Goal: Information Seeking & Learning: Check status

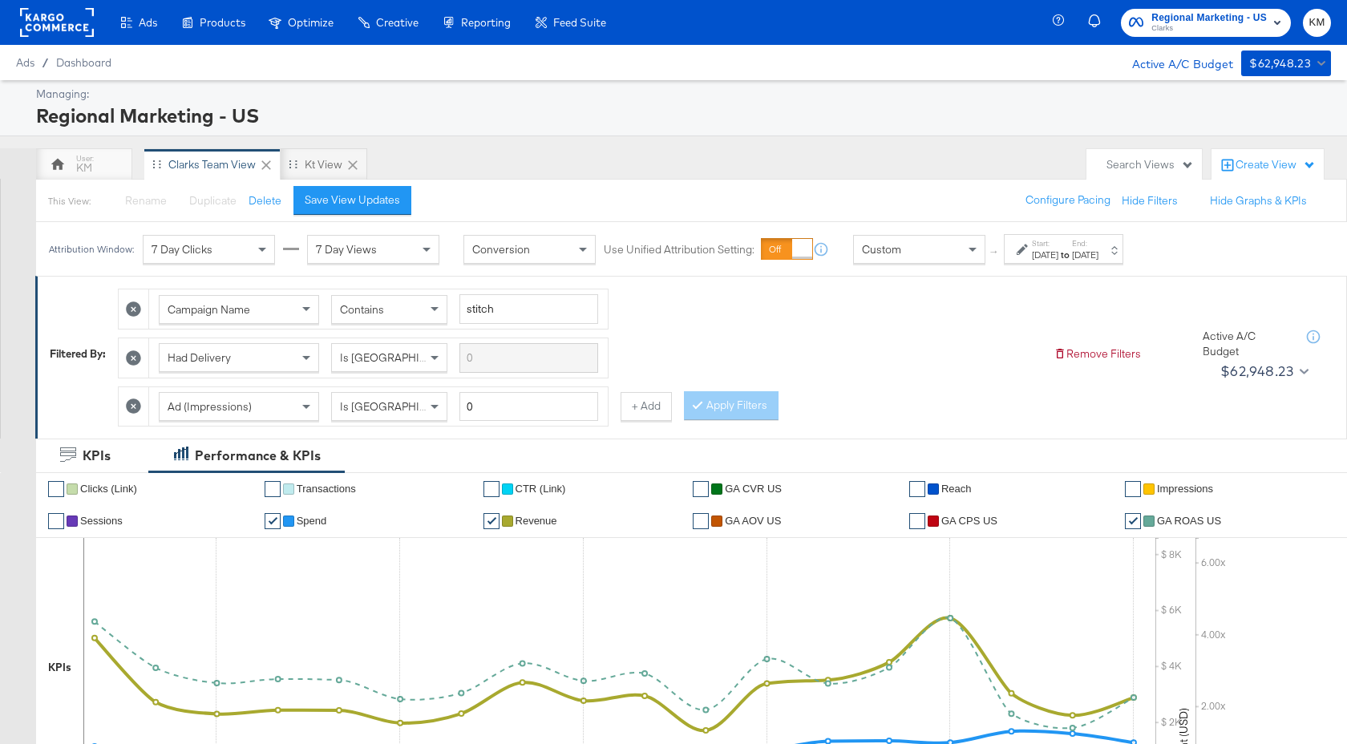
click at [1076, 237] on div "Start: [DATE] to End: [DATE]" at bounding box center [1064, 249] width 120 height 30
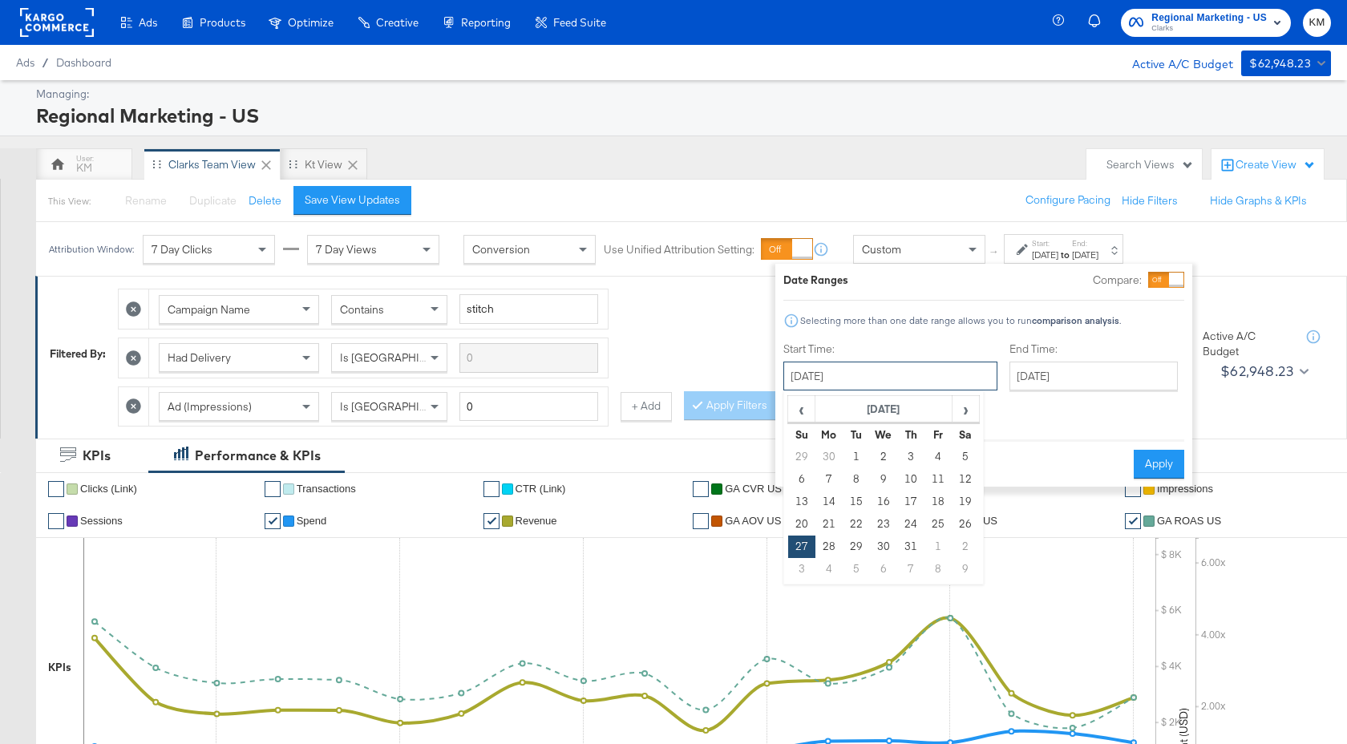
click at [930, 371] on input "[DATE]" at bounding box center [891, 376] width 214 height 29
click at [975, 397] on span "›" at bounding box center [966, 409] width 25 height 24
click at [1167, 450] on button "Apply" at bounding box center [1159, 464] width 51 height 29
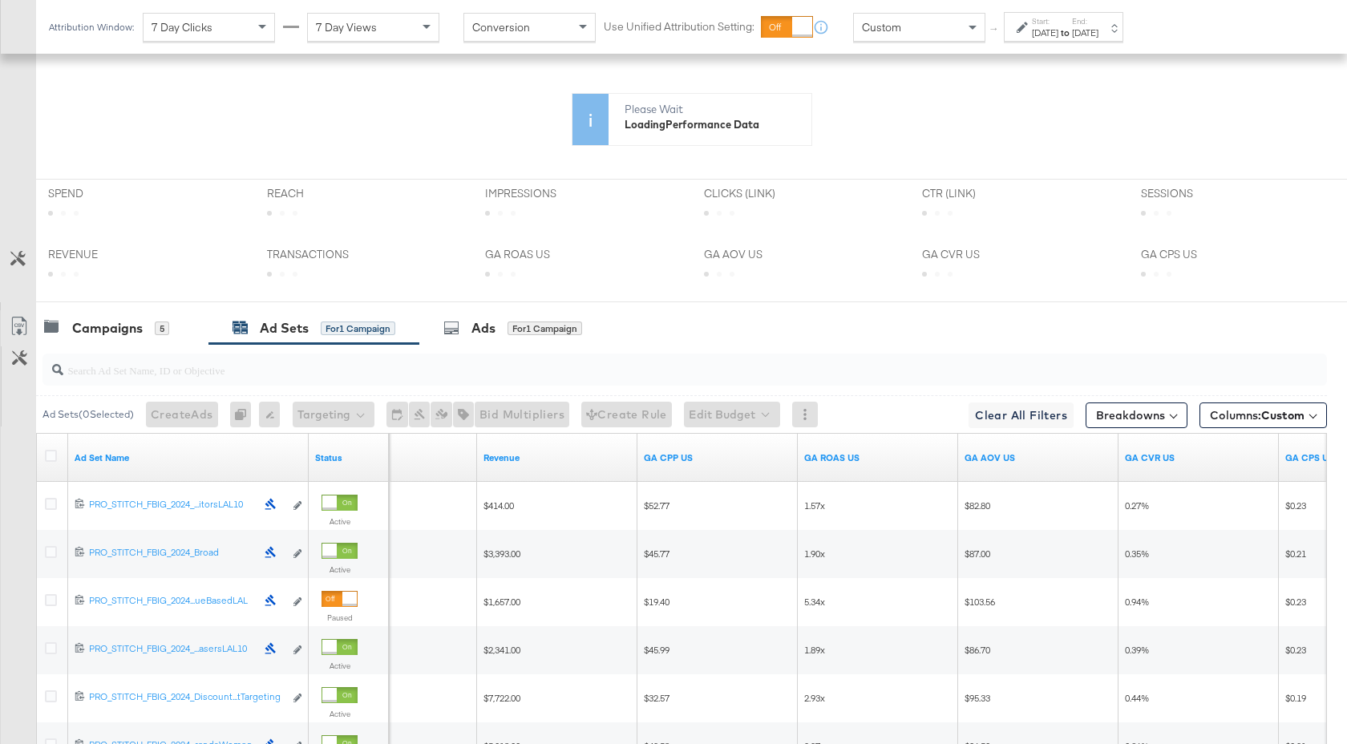
scroll to position [639, 0]
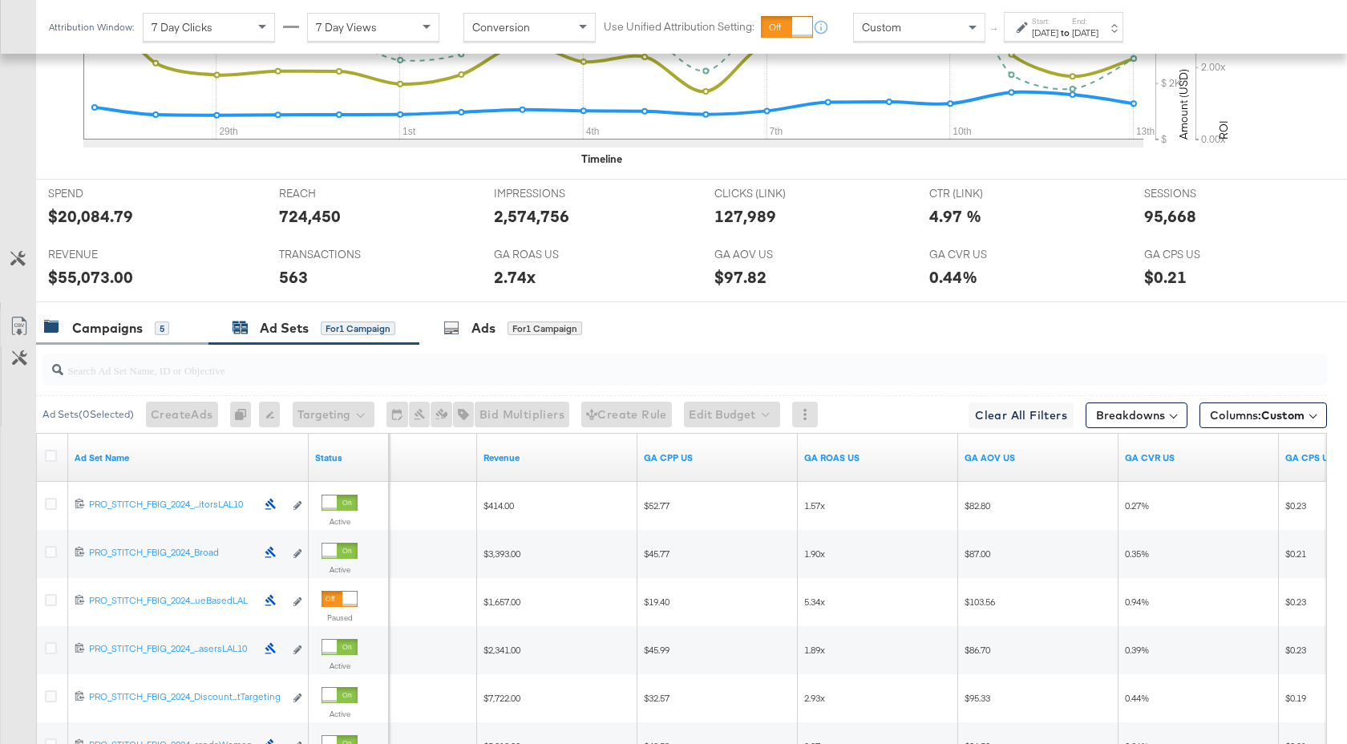
click at [102, 321] on div "Campaigns" at bounding box center [107, 328] width 71 height 18
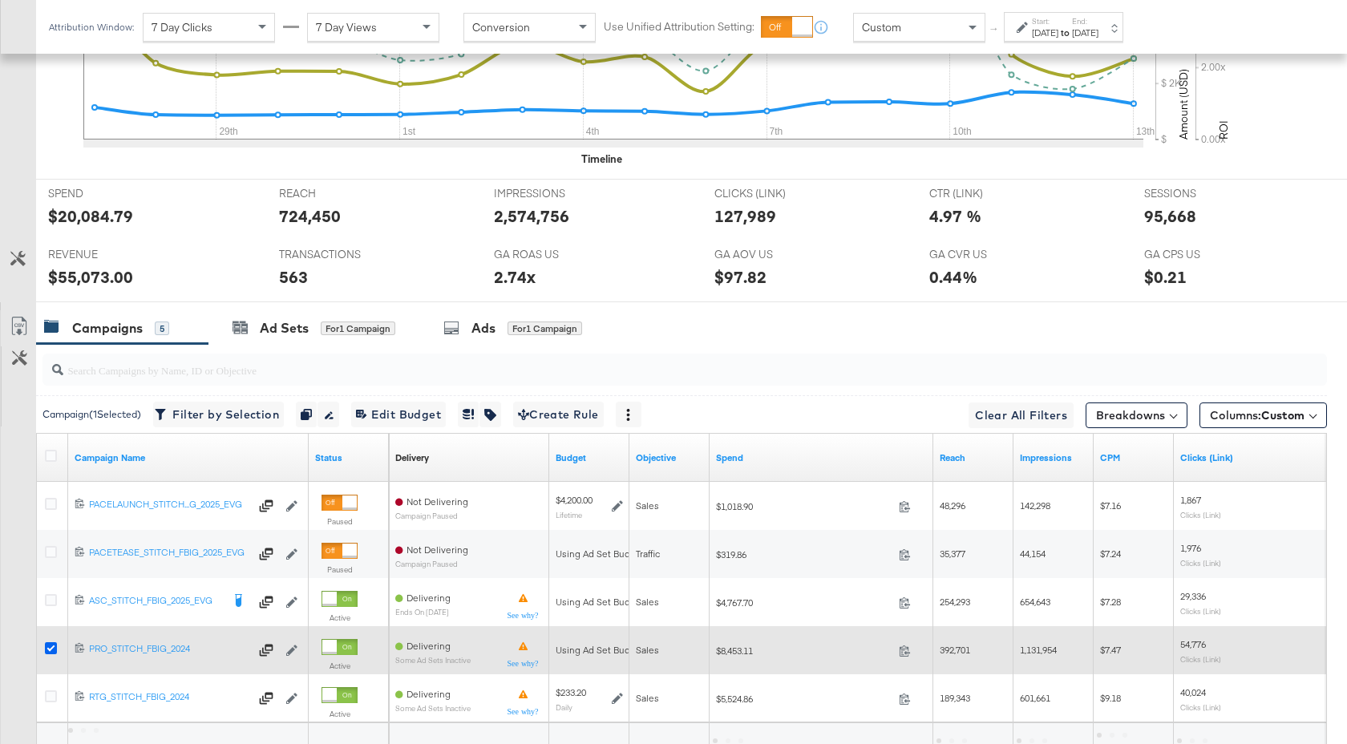
click at [50, 645] on icon at bounding box center [51, 648] width 12 height 12
click at [0, 0] on input "checkbox" at bounding box center [0, 0] width 0 height 0
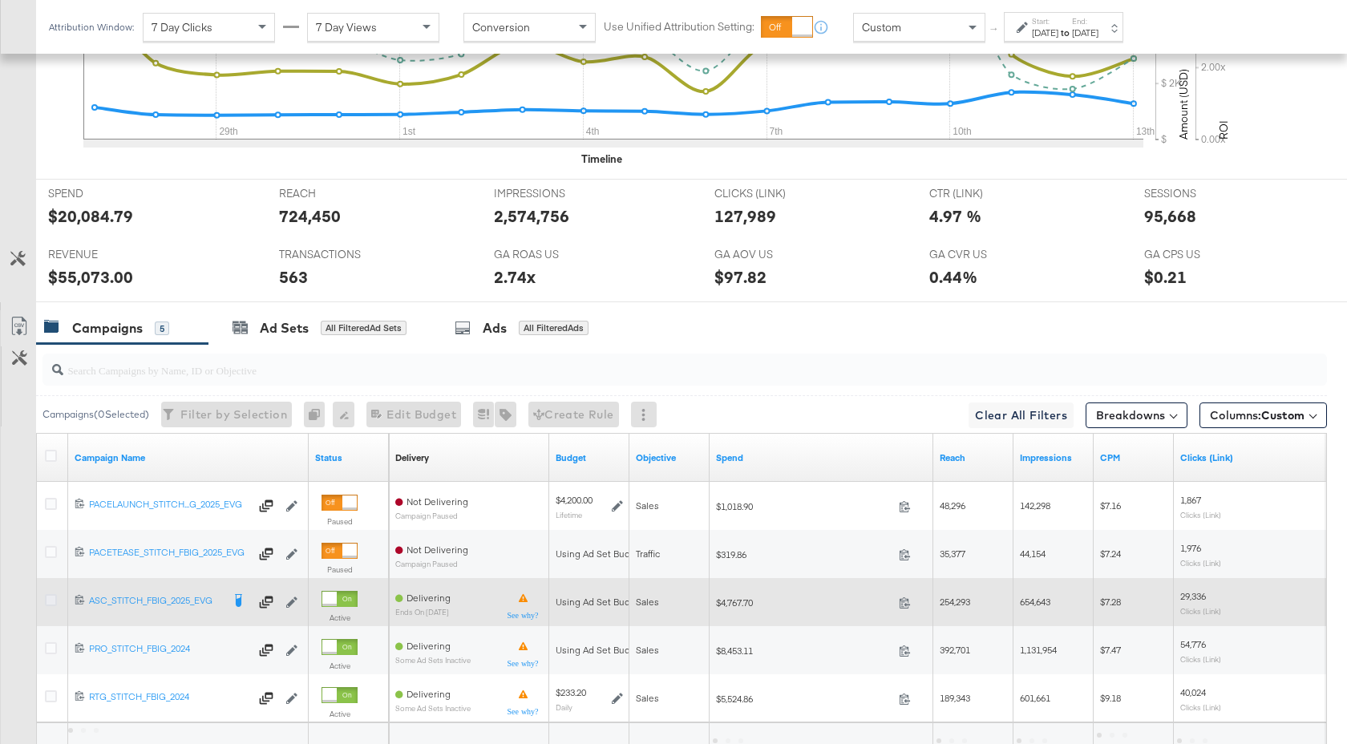
click at [51, 598] on icon at bounding box center [51, 600] width 12 height 12
click at [0, 0] on input "checkbox" at bounding box center [0, 0] width 0 height 0
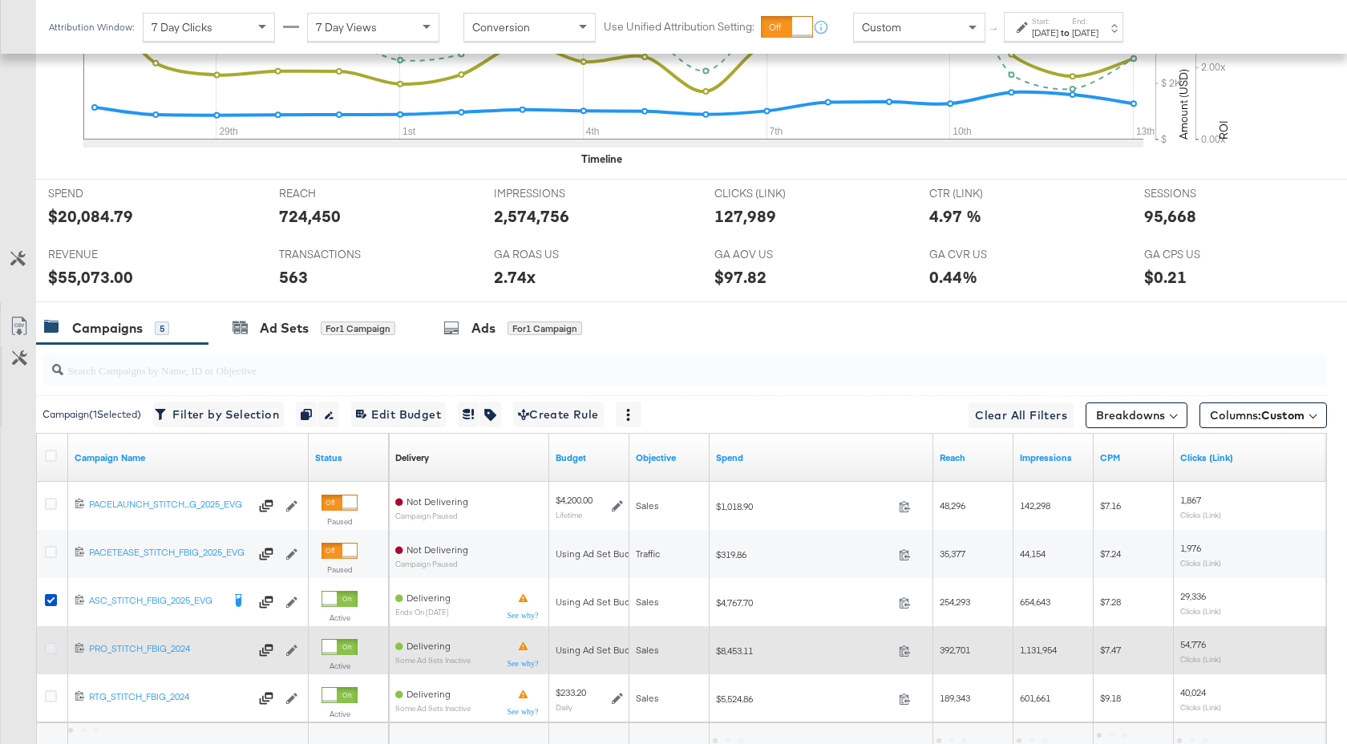
click at [52, 644] on icon at bounding box center [51, 648] width 12 height 12
click at [0, 0] on input "checkbox" at bounding box center [0, 0] width 0 height 0
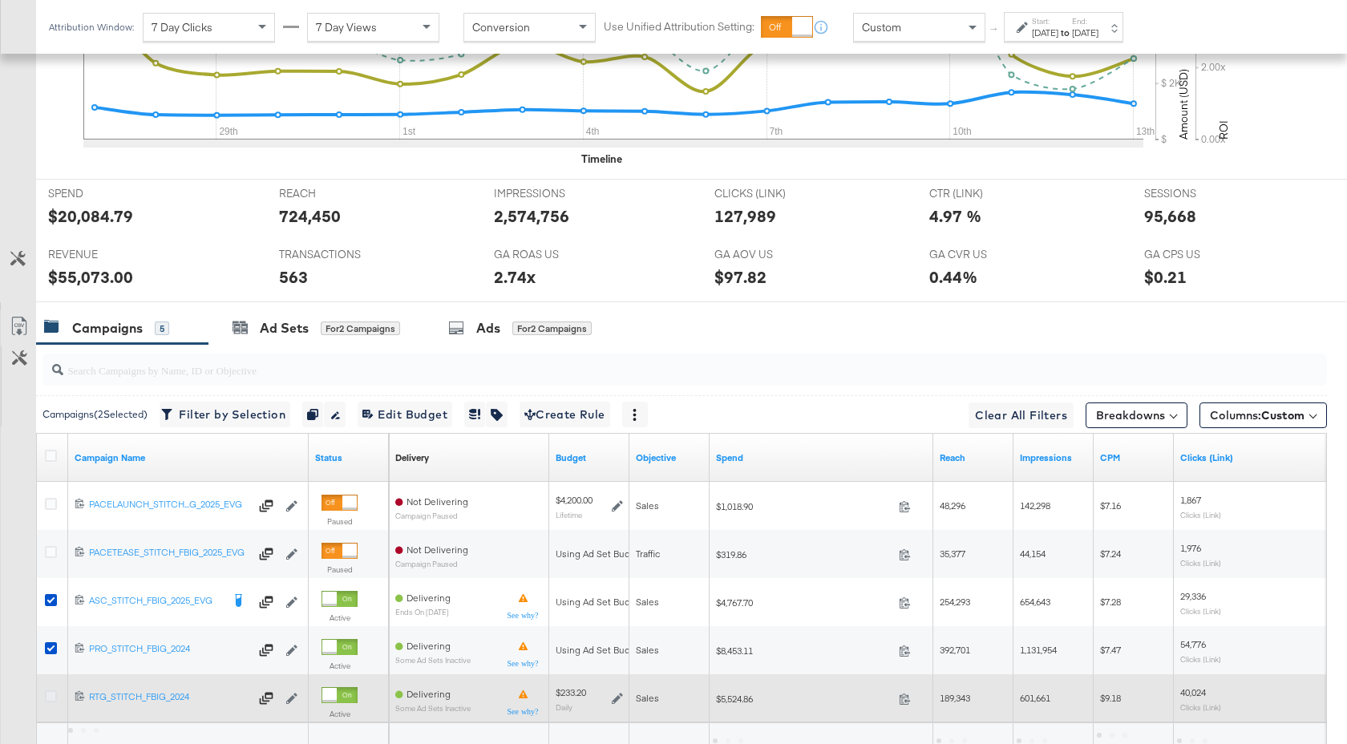
click at [51, 695] on icon at bounding box center [51, 697] width 12 height 12
click at [0, 0] on input "checkbox" at bounding box center [0, 0] width 0 height 0
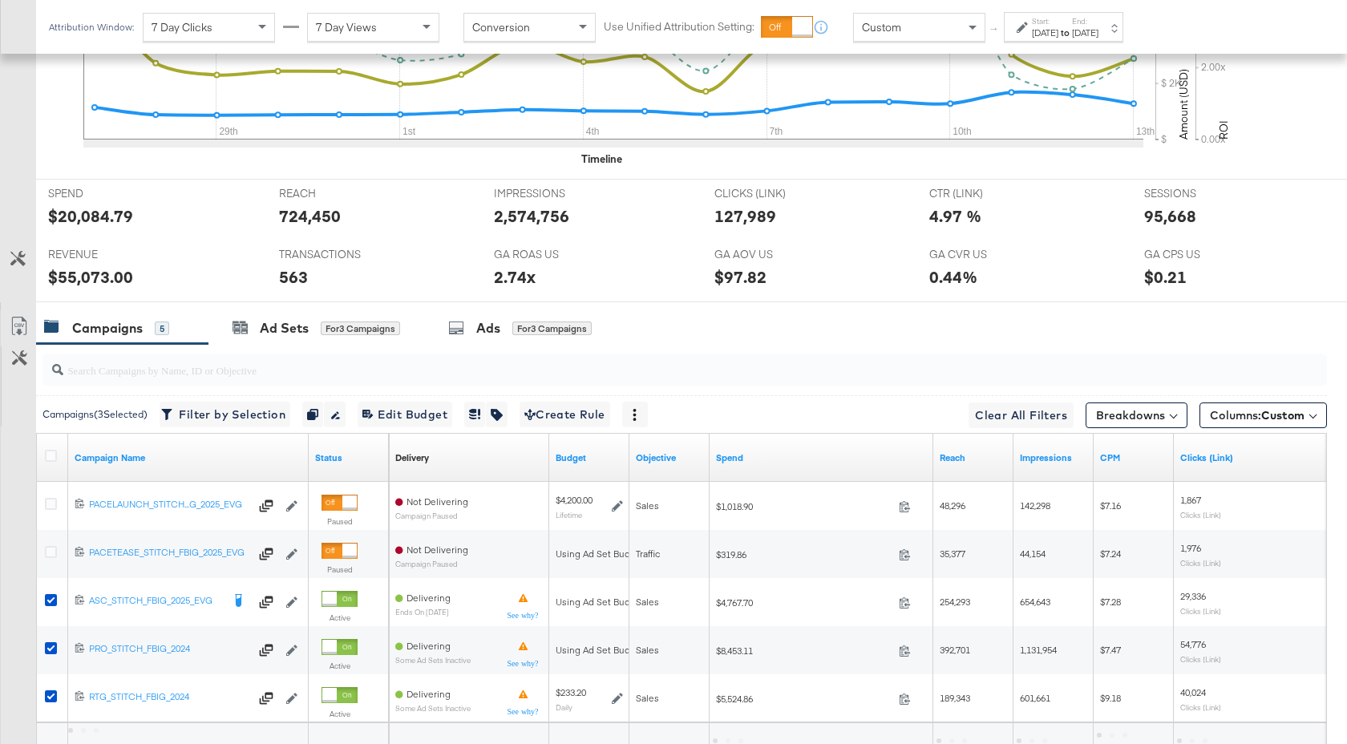
click at [483, 345] on div at bounding box center [681, 369] width 1291 height 51
click at [485, 338] on div "Ads for 3 Campaigns" at bounding box center [520, 328] width 192 height 34
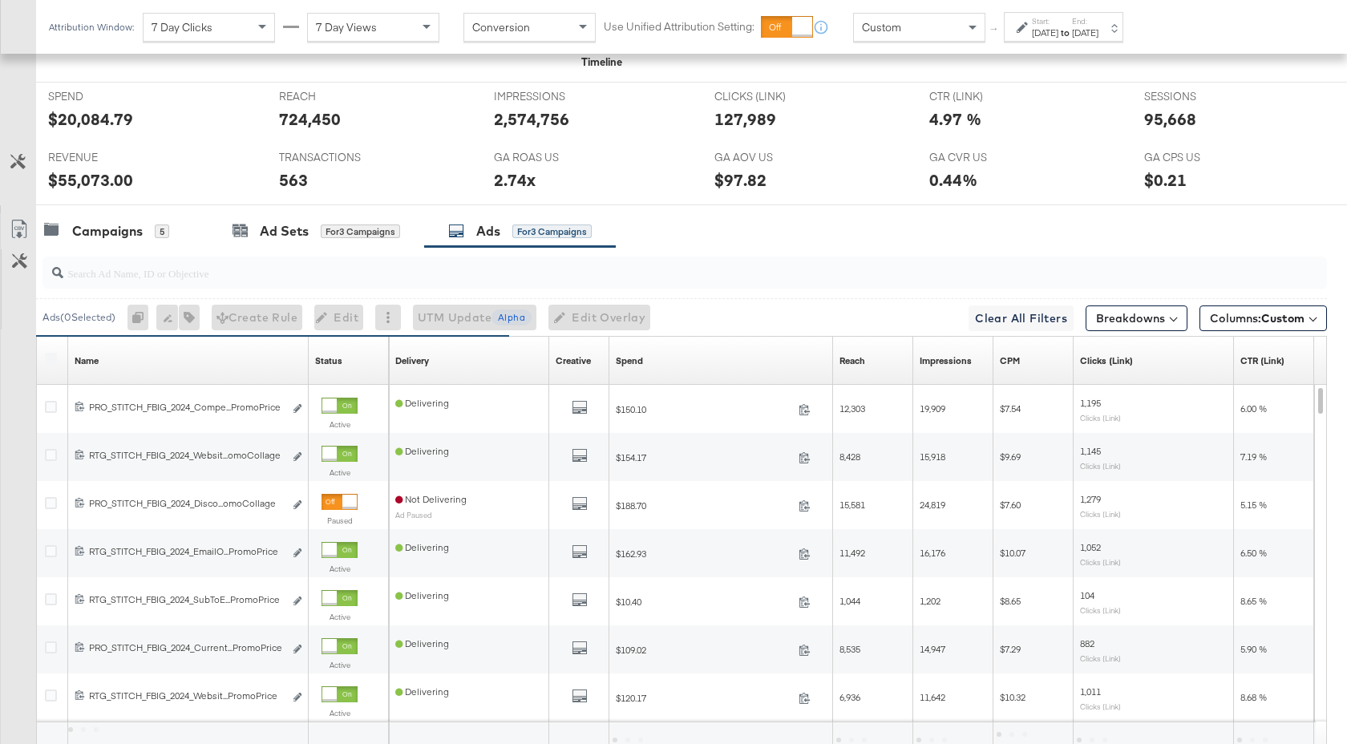
scroll to position [880, 0]
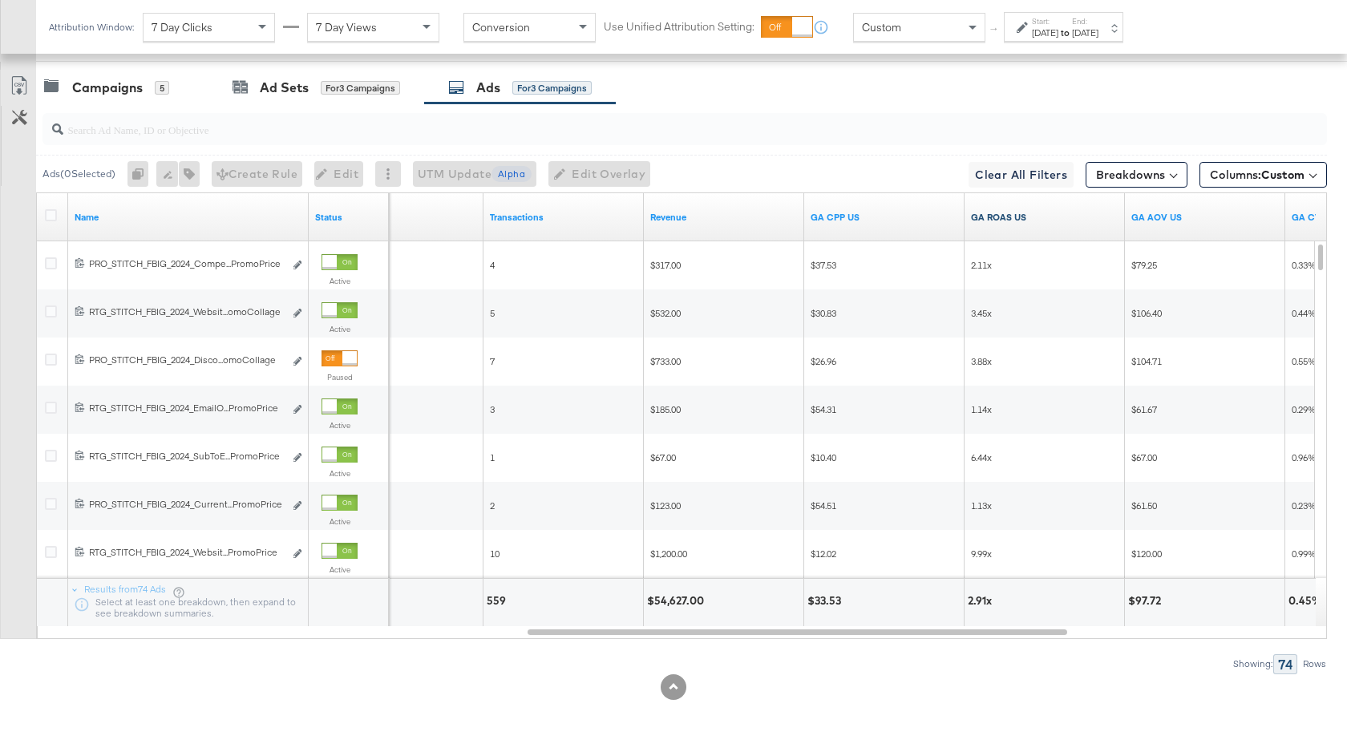
click at [1050, 213] on link "GA ROAS US" at bounding box center [1045, 217] width 148 height 13
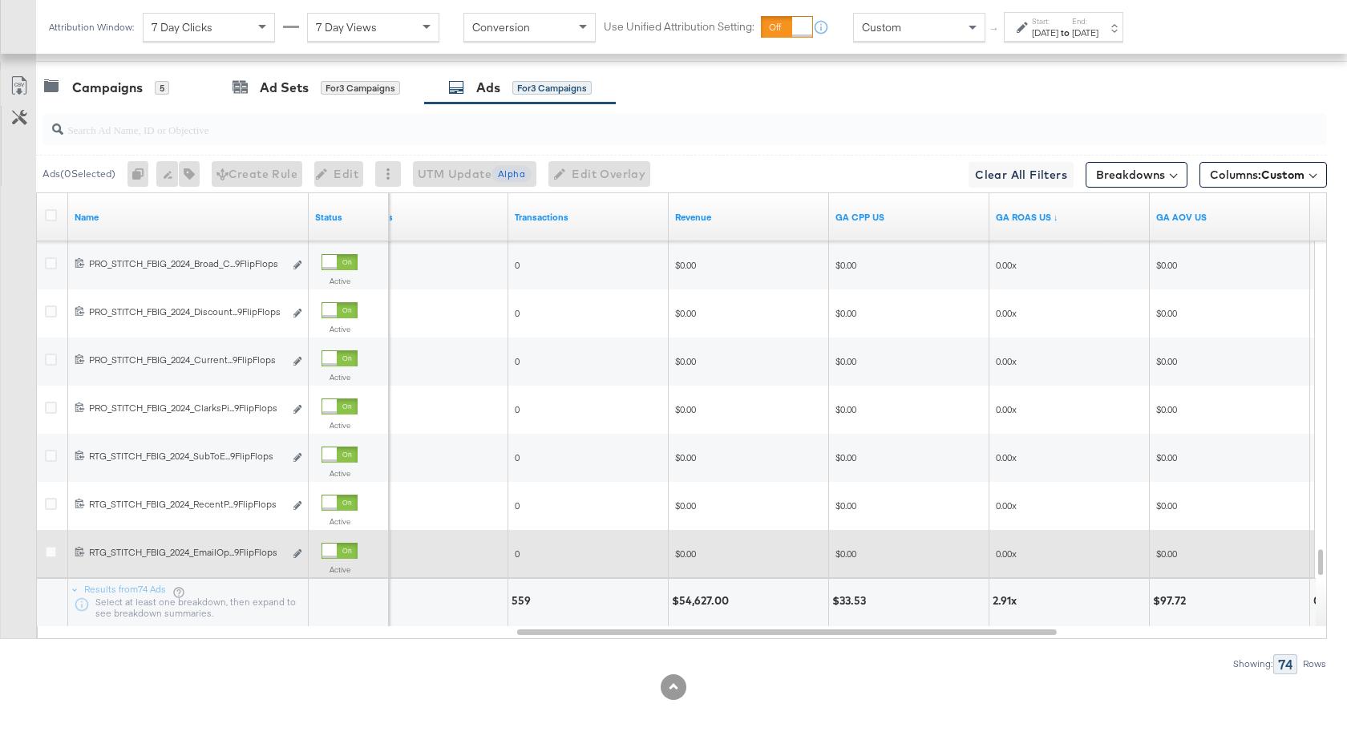
click at [330, 553] on div at bounding box center [329, 551] width 14 height 14
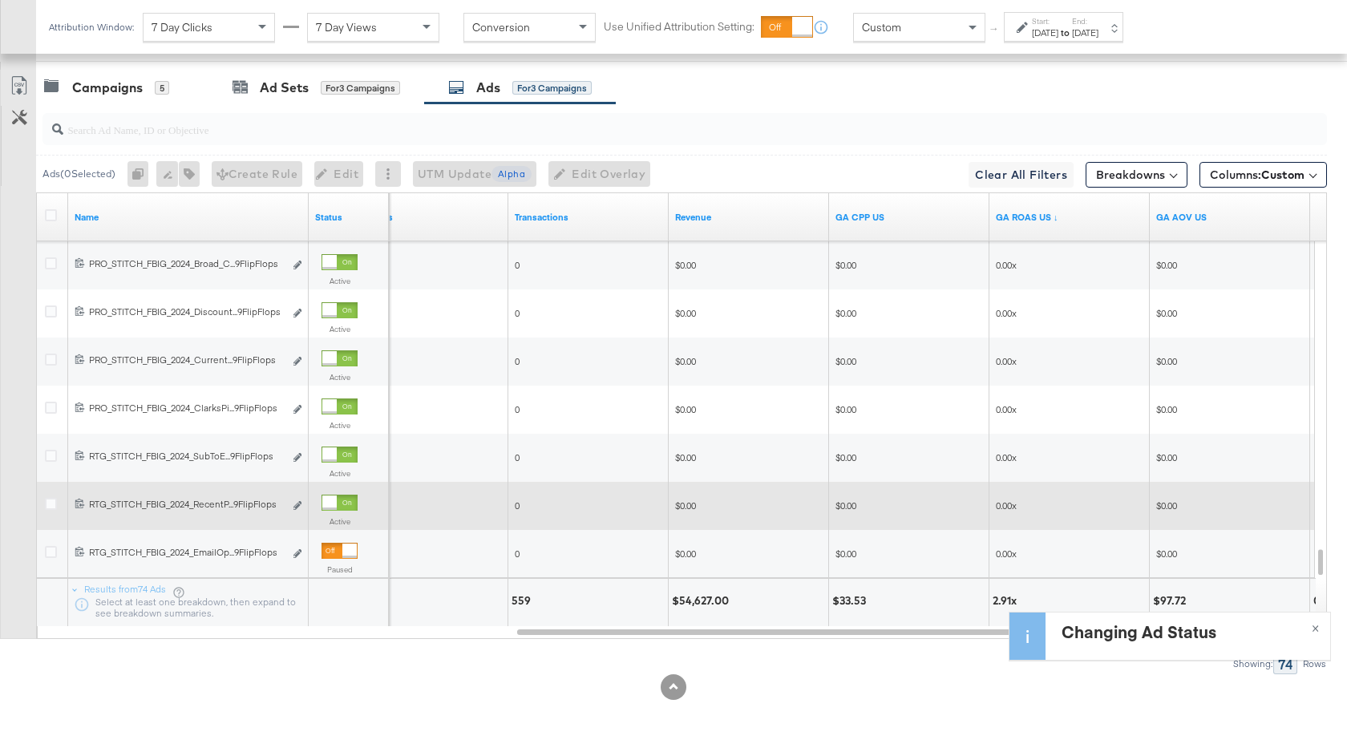
click at [337, 503] on div at bounding box center [340, 503] width 36 height 16
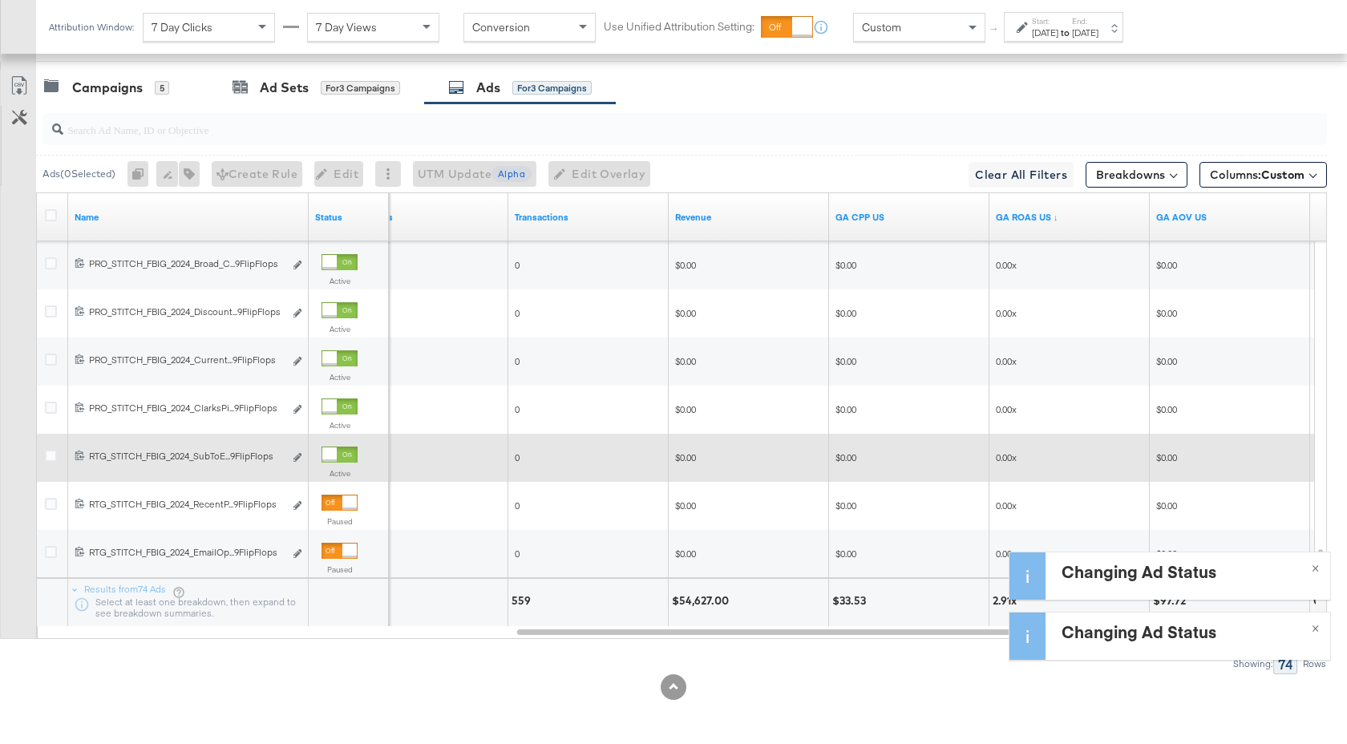
click at [335, 455] on div at bounding box center [329, 455] width 14 height 14
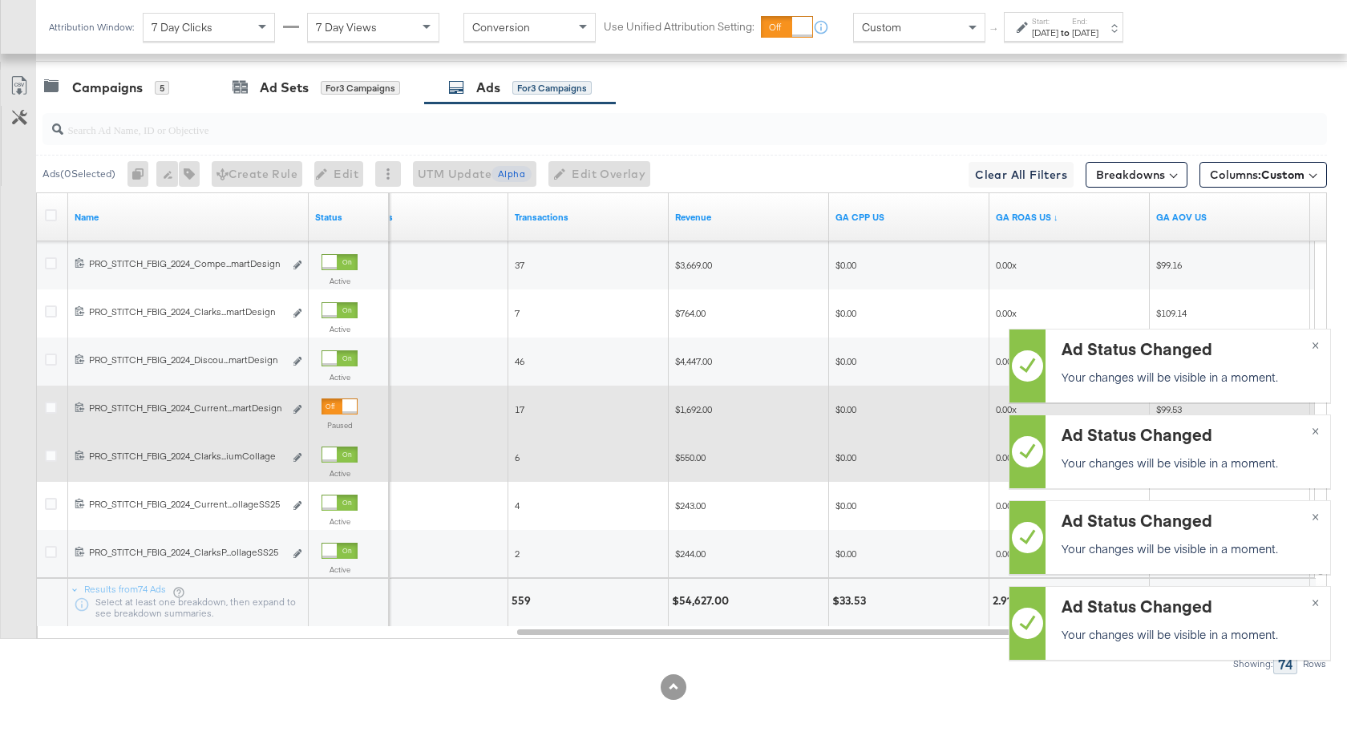
click at [342, 410] on div at bounding box center [349, 406] width 14 height 14
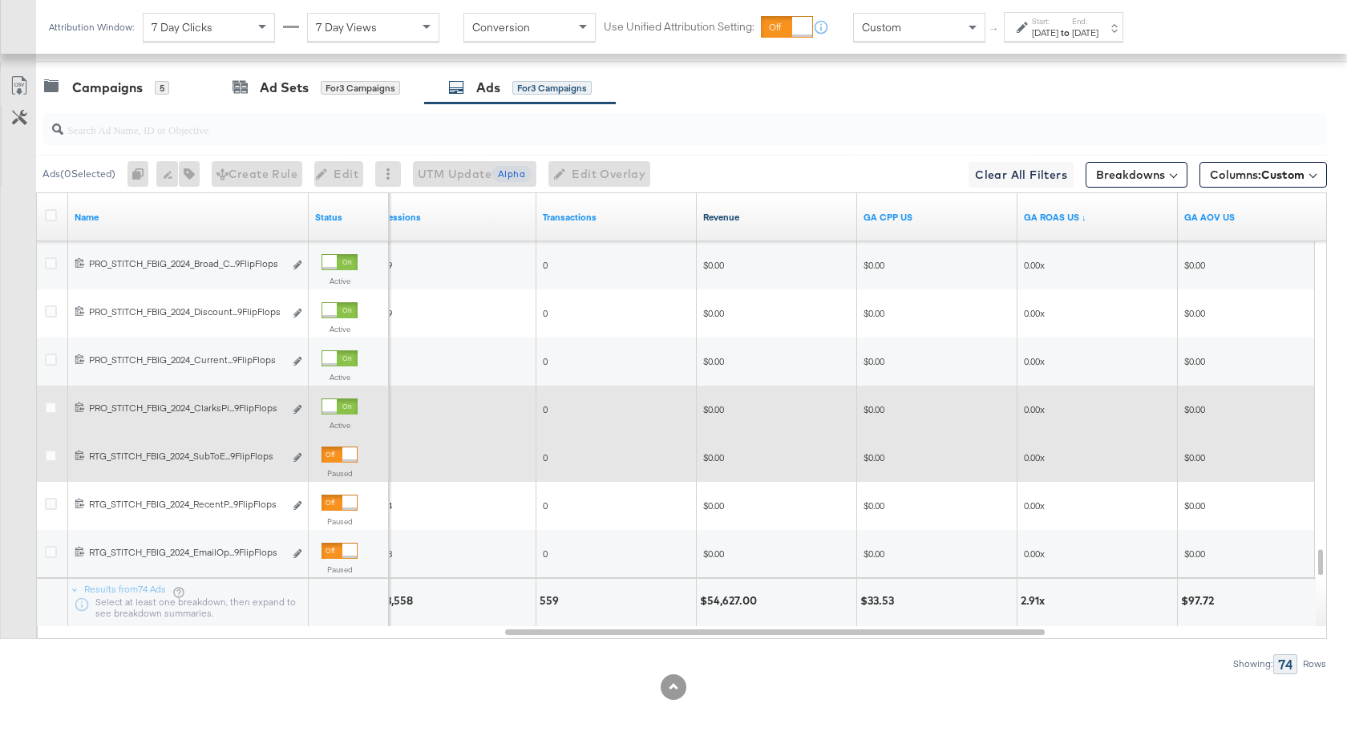
click at [787, 216] on link "Revenue" at bounding box center [777, 217] width 148 height 13
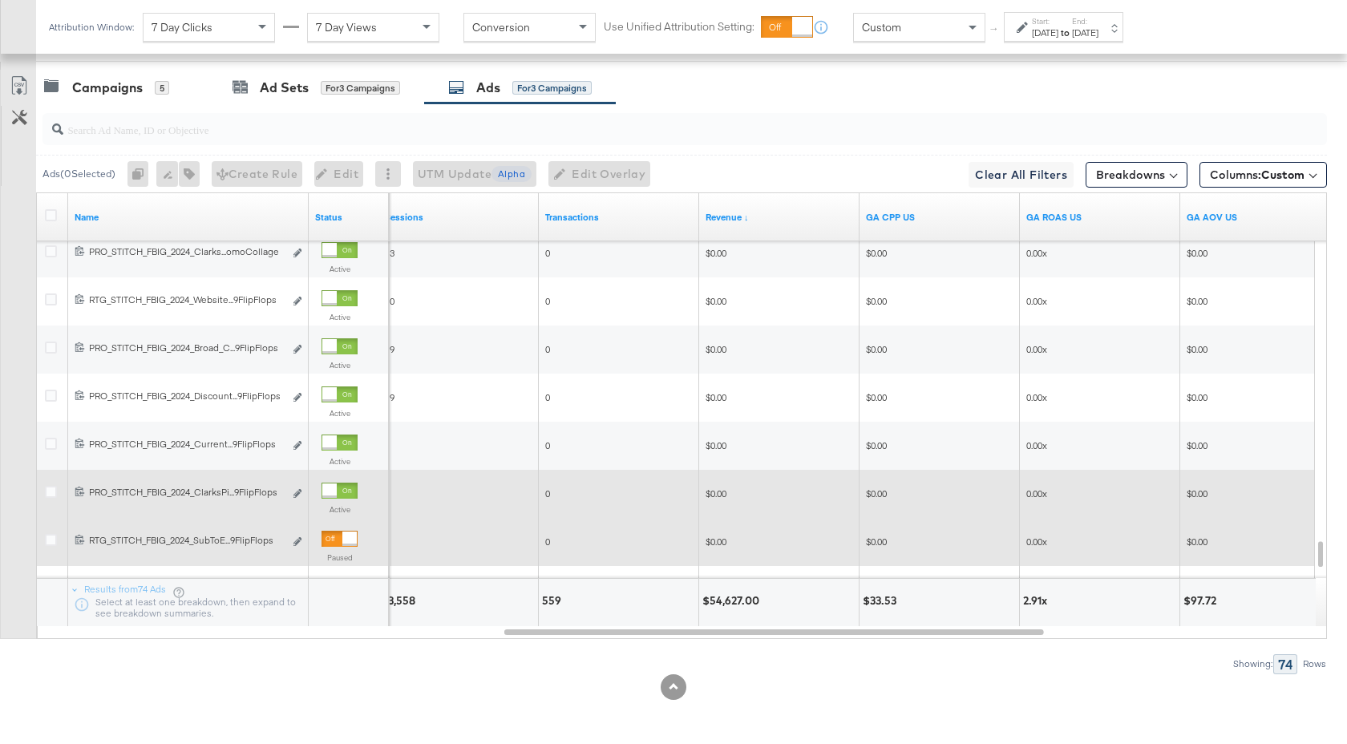
click at [338, 489] on div at bounding box center [340, 491] width 36 height 16
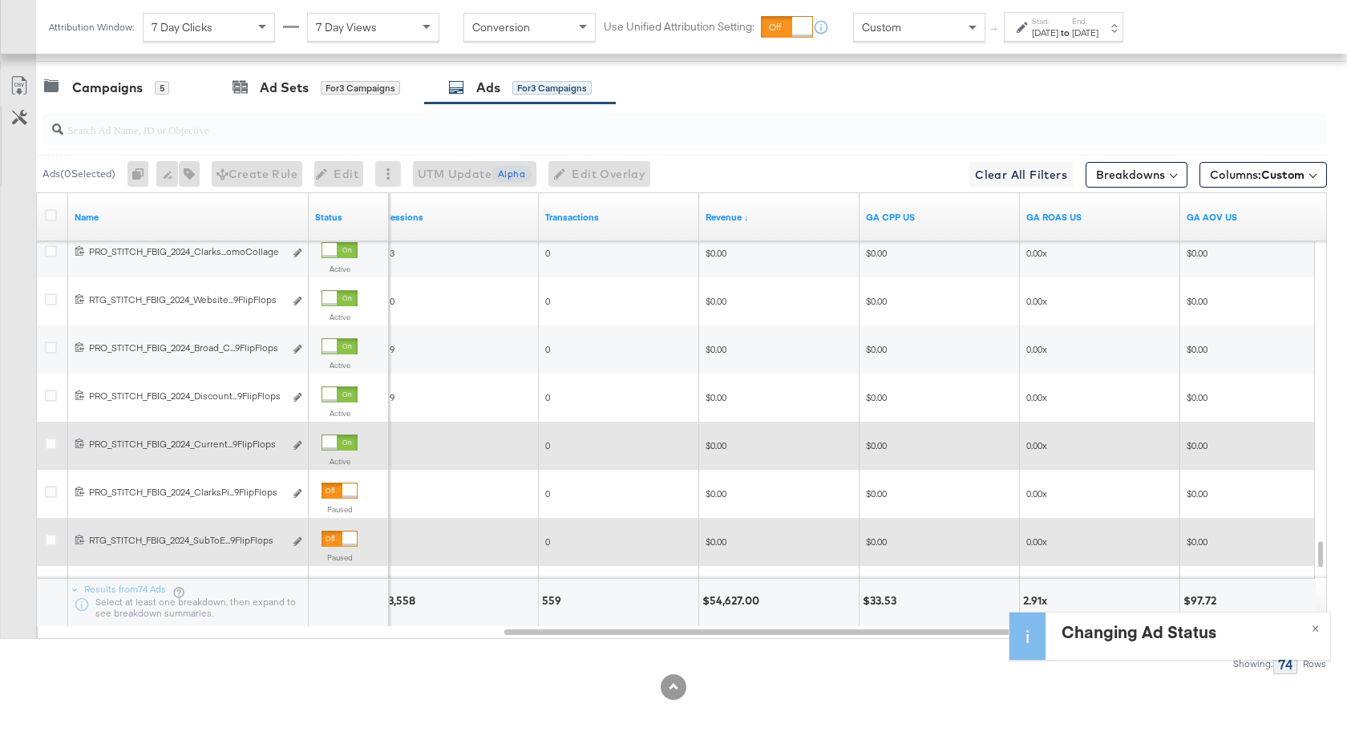
click at [342, 443] on div at bounding box center [340, 443] width 36 height 16
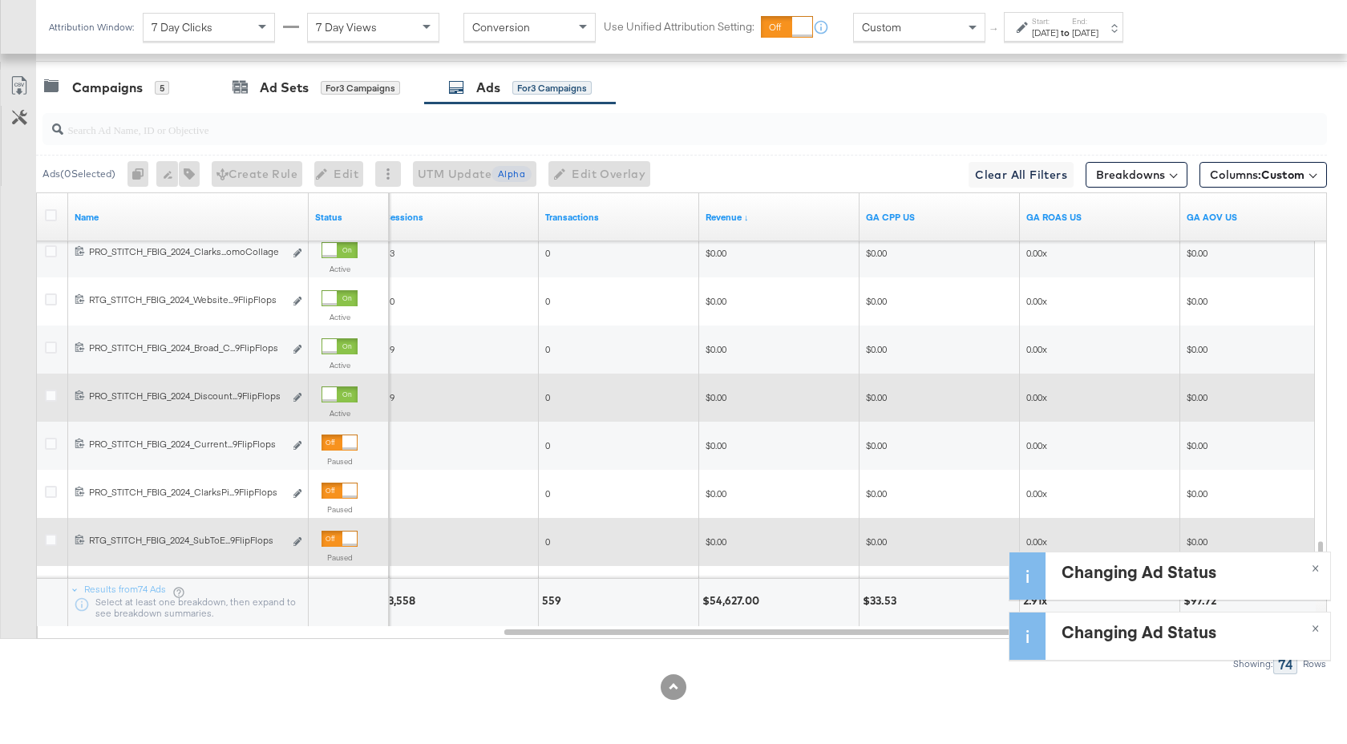
click at [339, 394] on div at bounding box center [340, 395] width 36 height 16
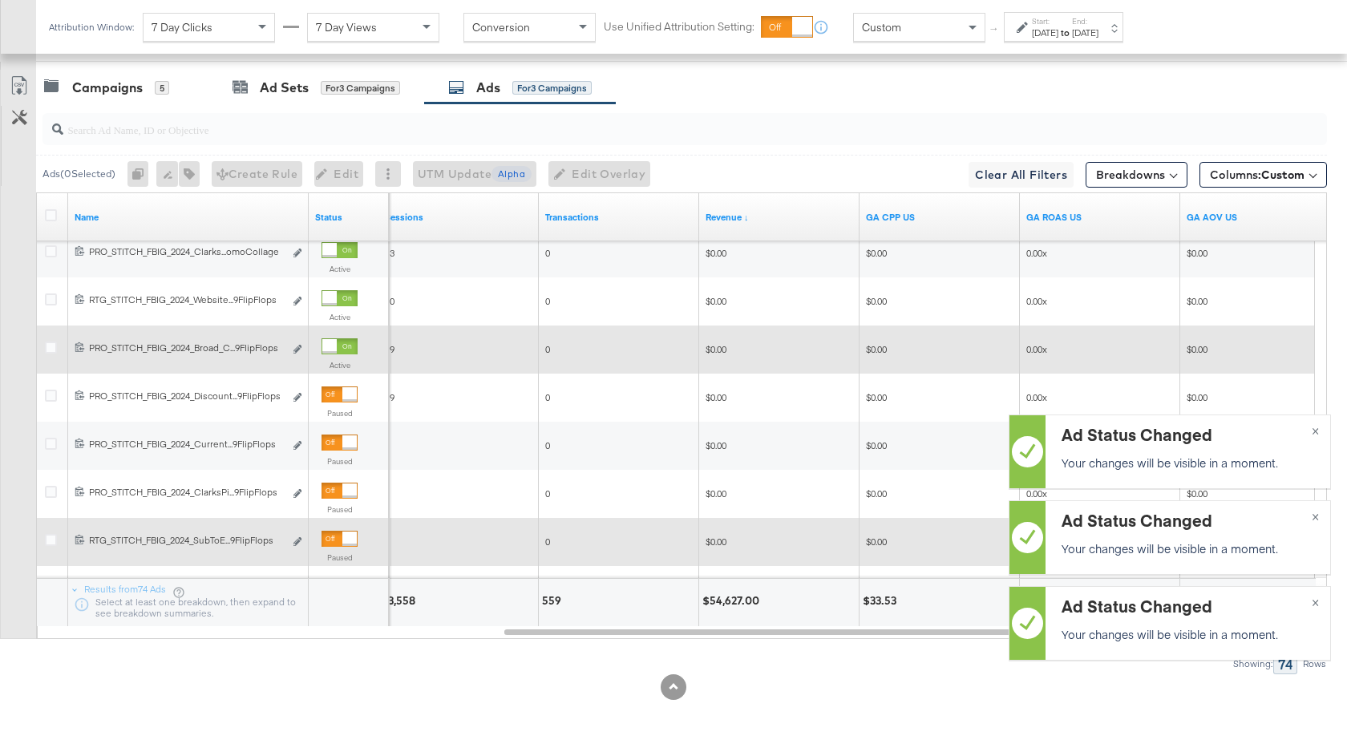
click at [337, 346] on div at bounding box center [329, 346] width 14 height 14
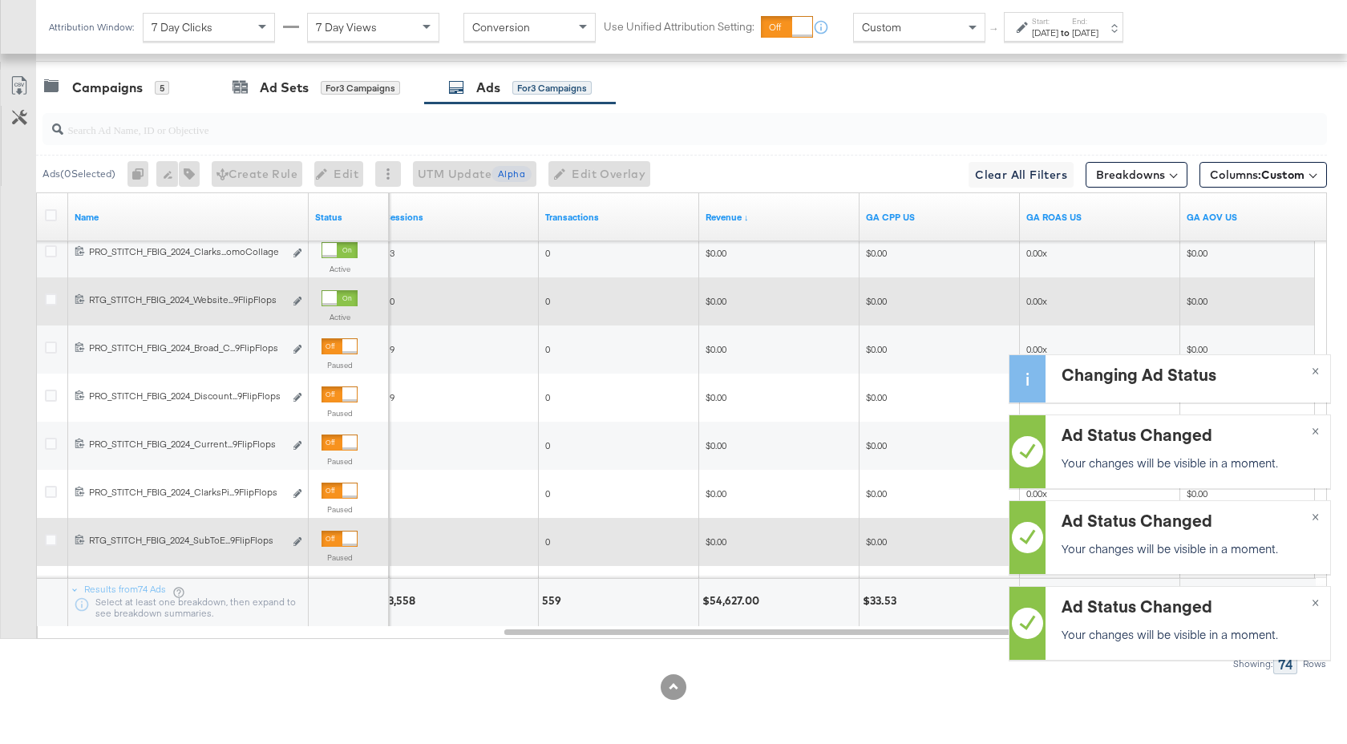
click at [336, 297] on div at bounding box center [329, 298] width 14 height 14
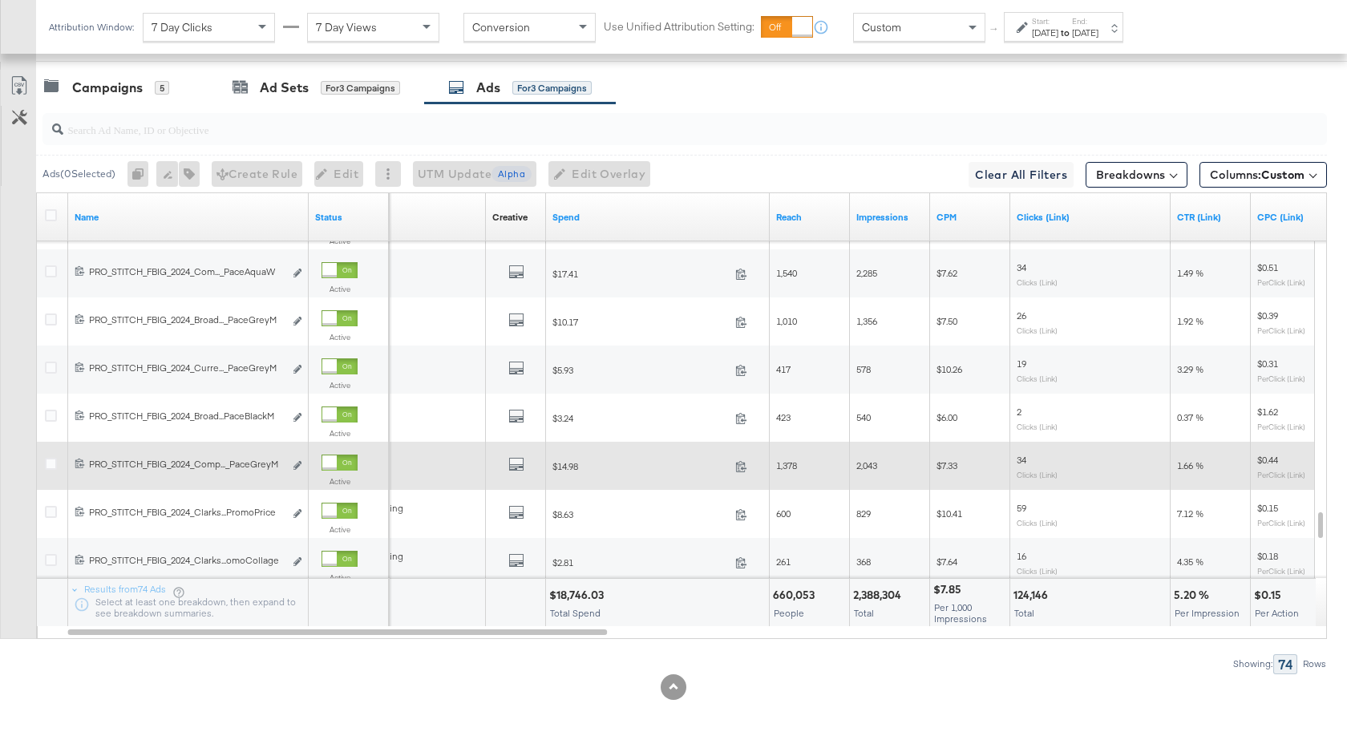
click at [337, 461] on div at bounding box center [329, 463] width 14 height 14
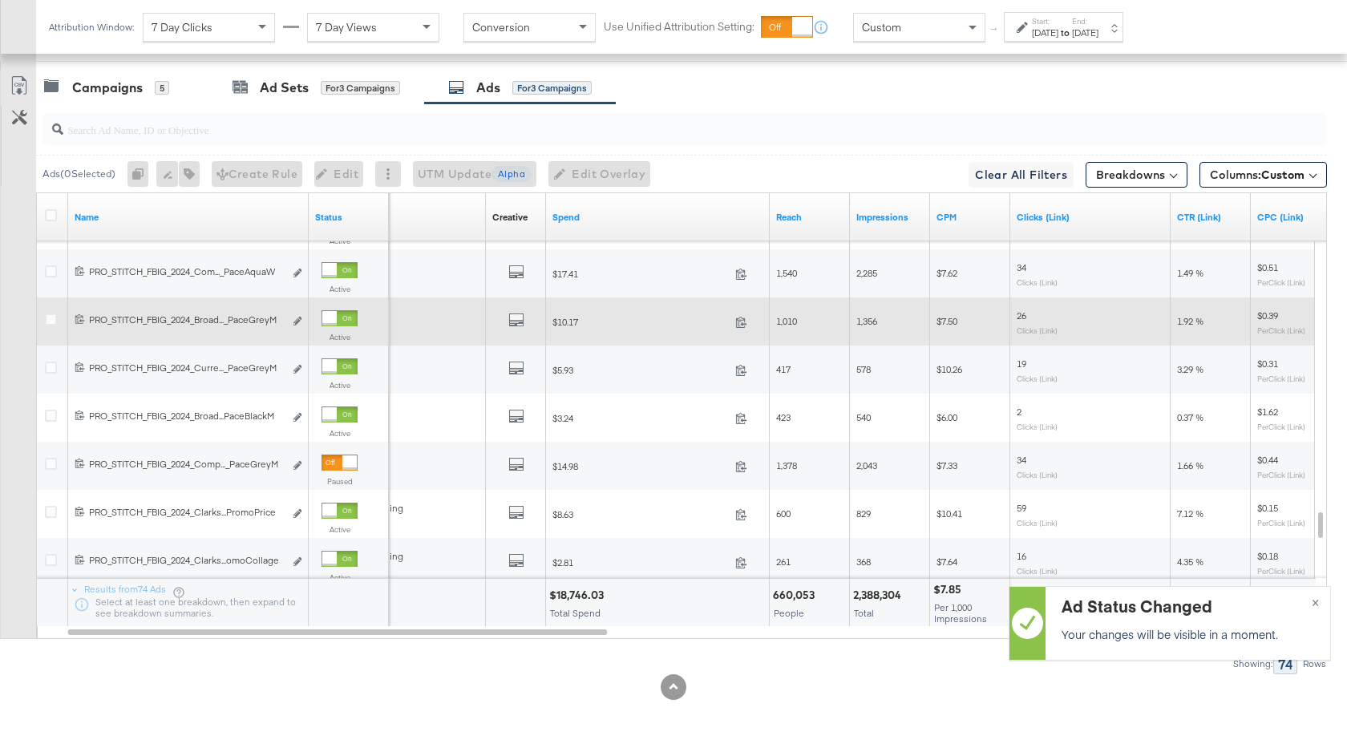
click at [335, 323] on div at bounding box center [329, 318] width 14 height 14
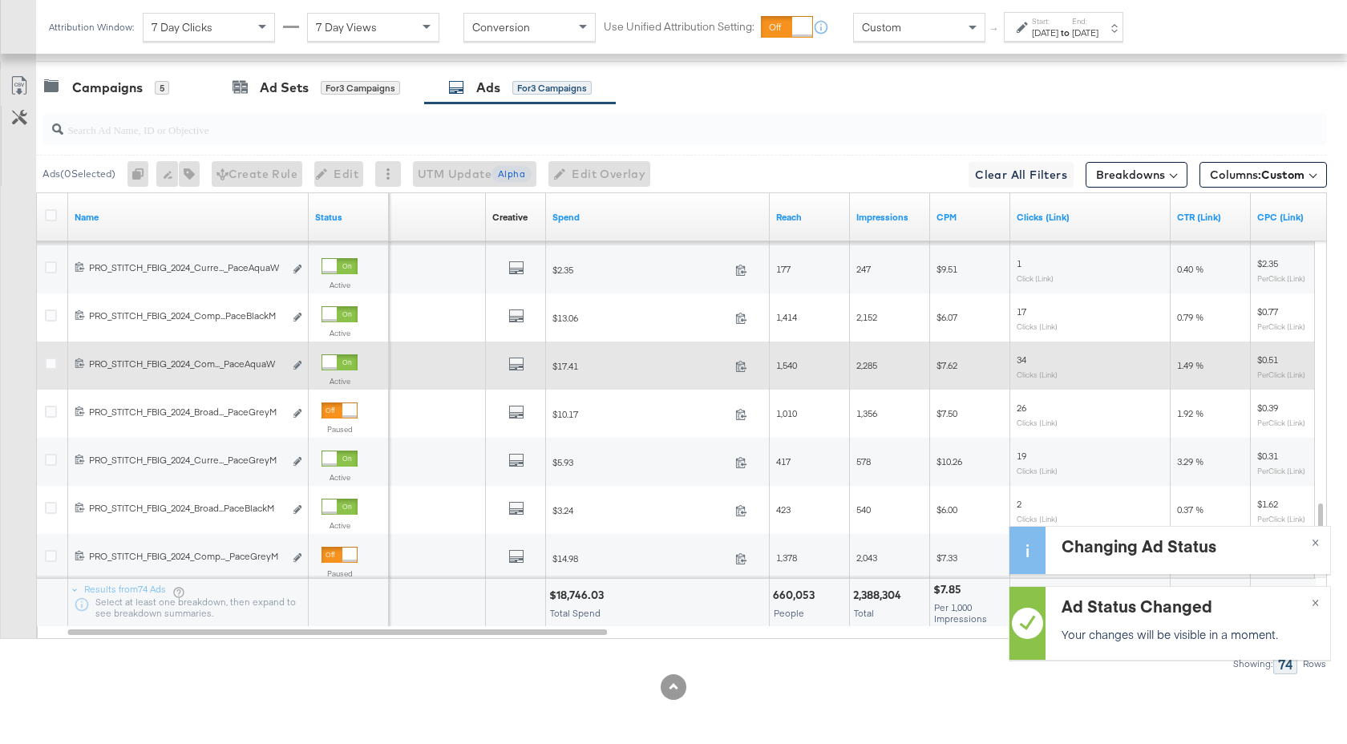
click at [334, 362] on div at bounding box center [329, 362] width 14 height 14
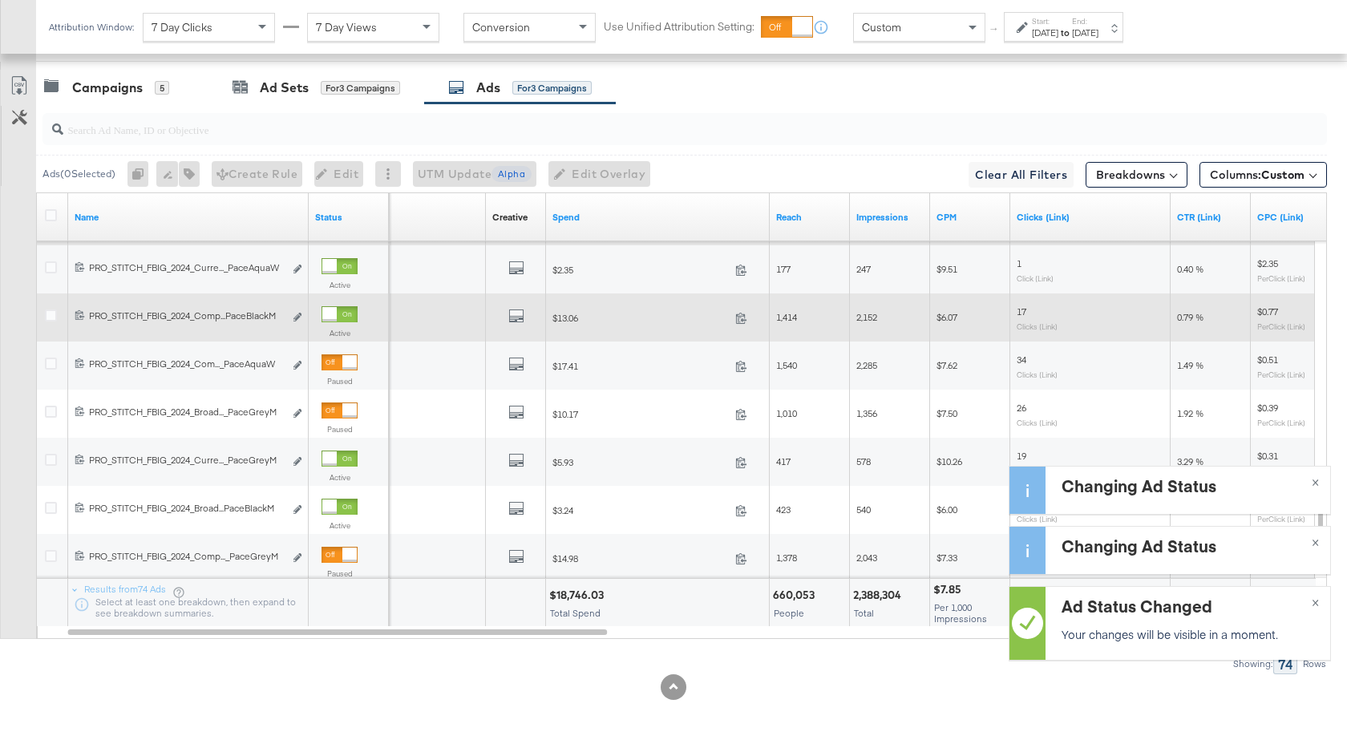
click at [337, 309] on div at bounding box center [340, 314] width 36 height 16
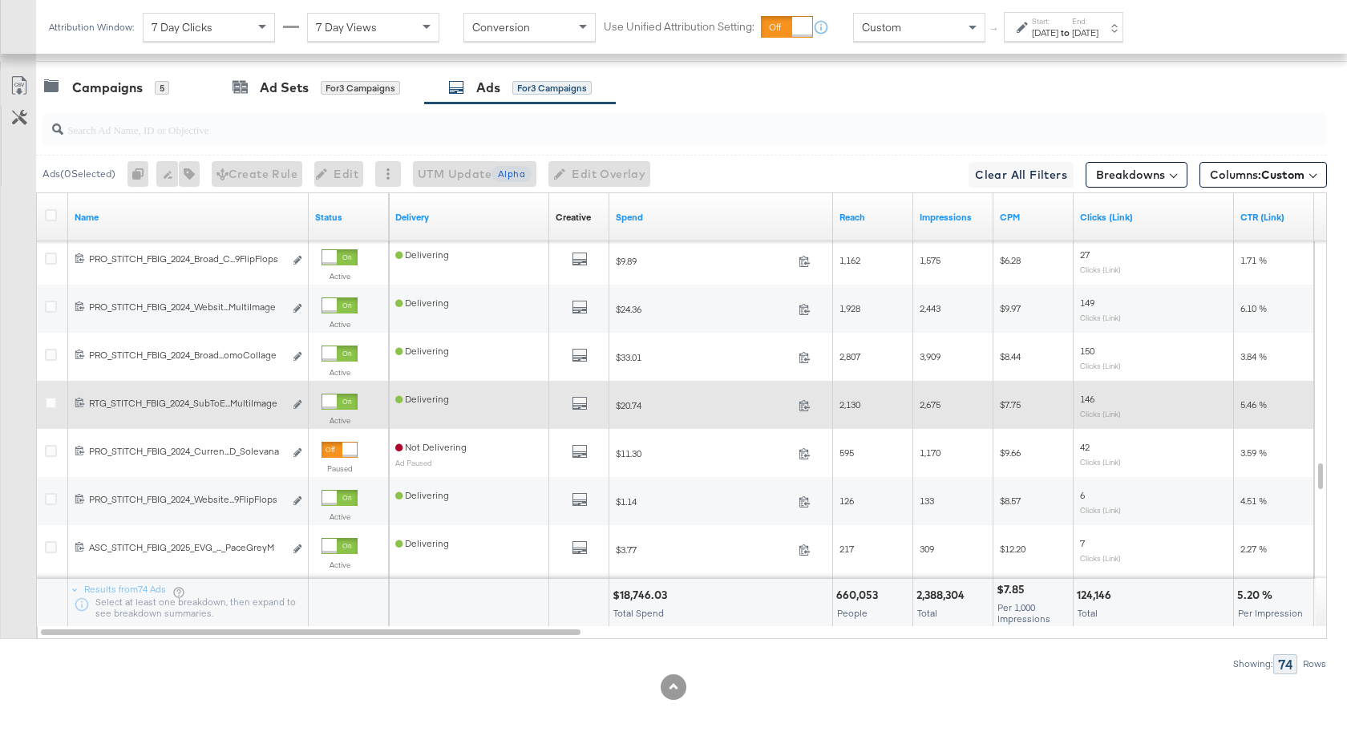
click at [337, 399] on div at bounding box center [329, 402] width 14 height 14
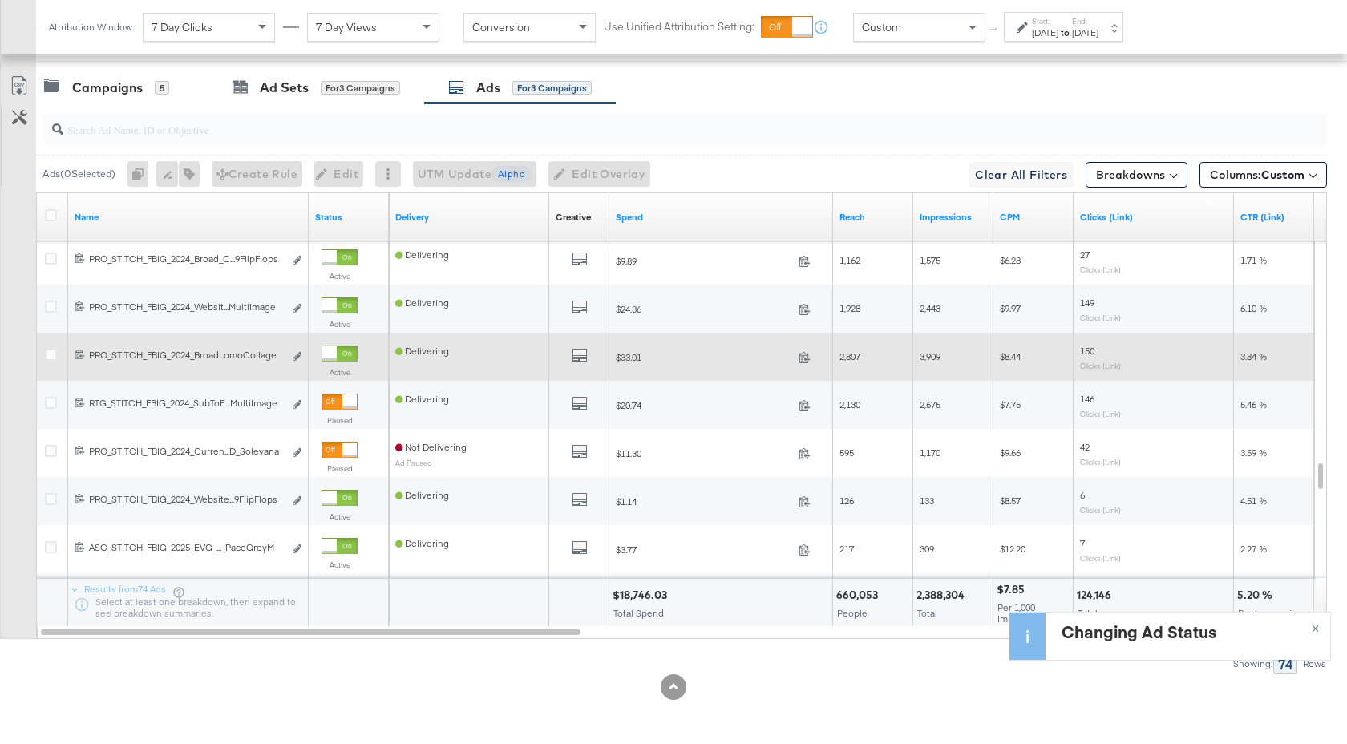
click at [346, 367] on label "Active" at bounding box center [340, 372] width 36 height 10
click at [338, 351] on div at bounding box center [340, 354] width 36 height 16
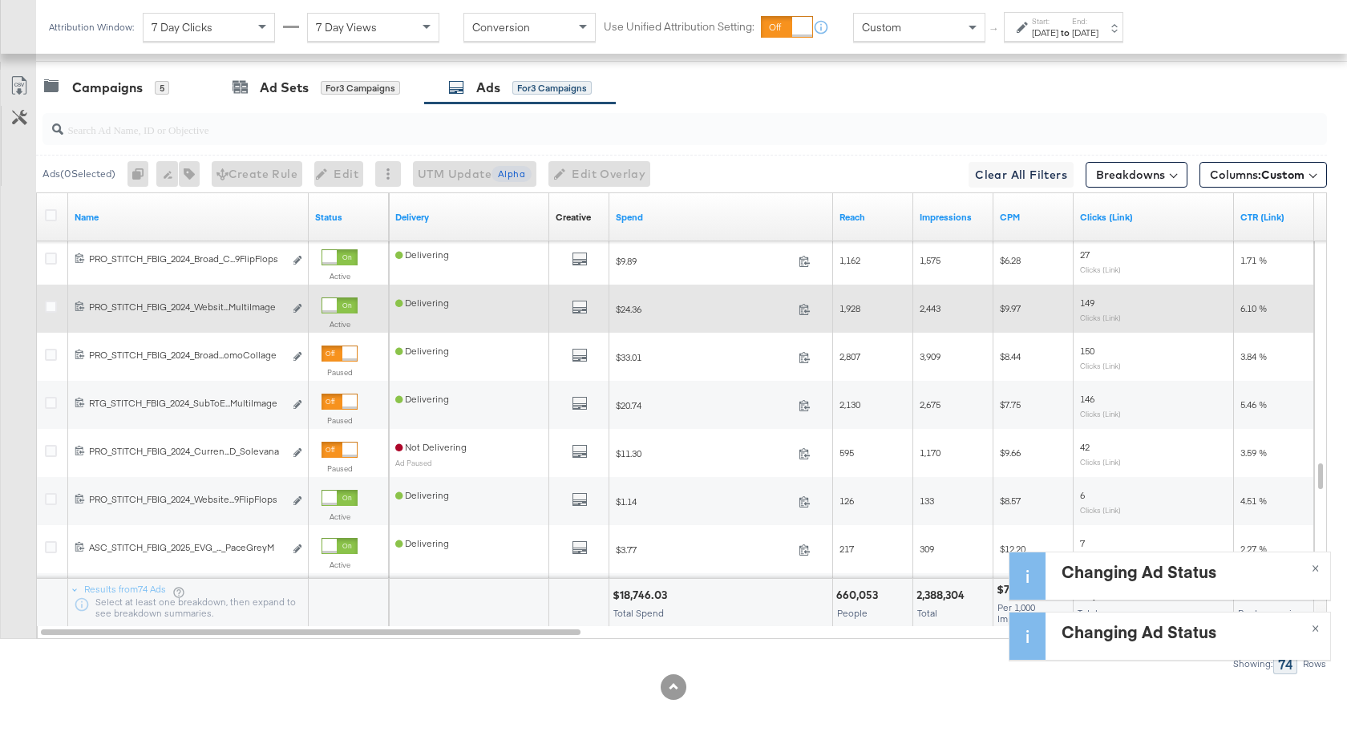
click at [338, 314] on div "Active" at bounding box center [340, 317] width 36 height 38
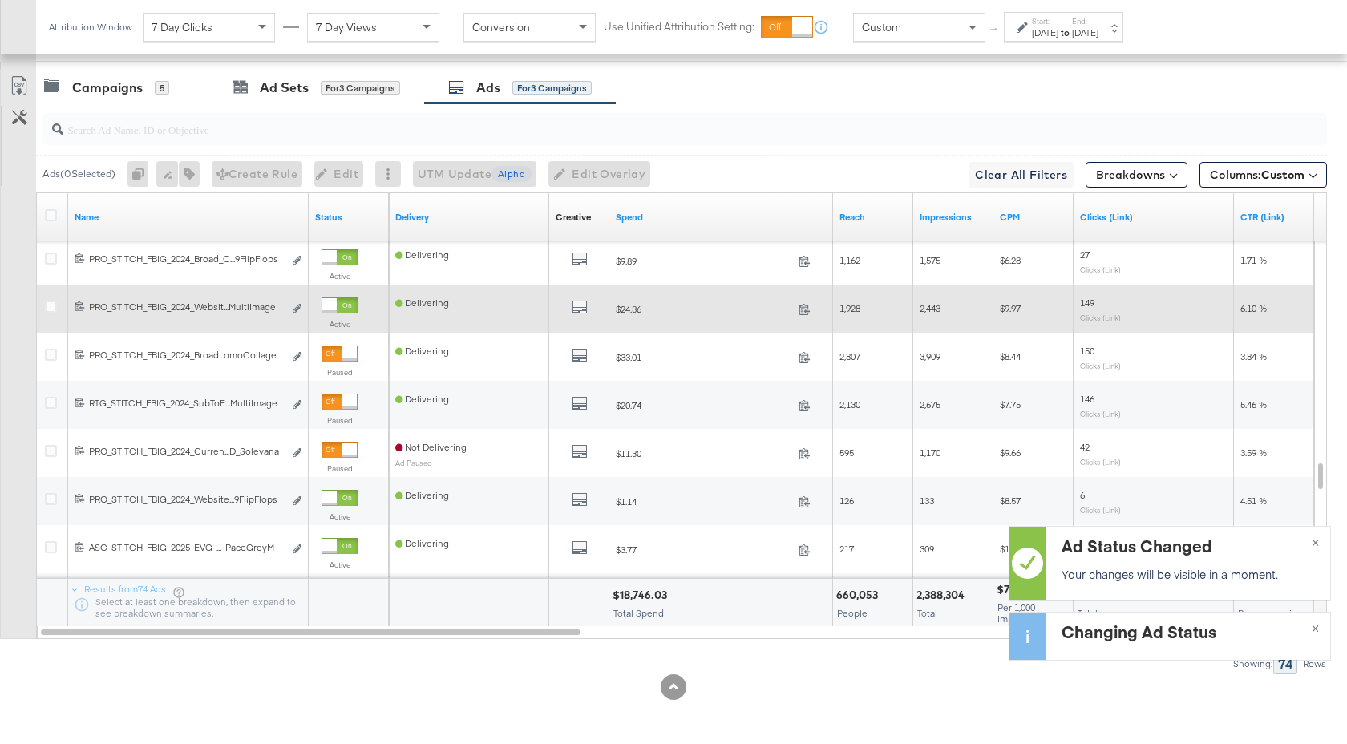
click at [337, 302] on div at bounding box center [329, 305] width 14 height 14
